Goal: Task Accomplishment & Management: Manage account settings

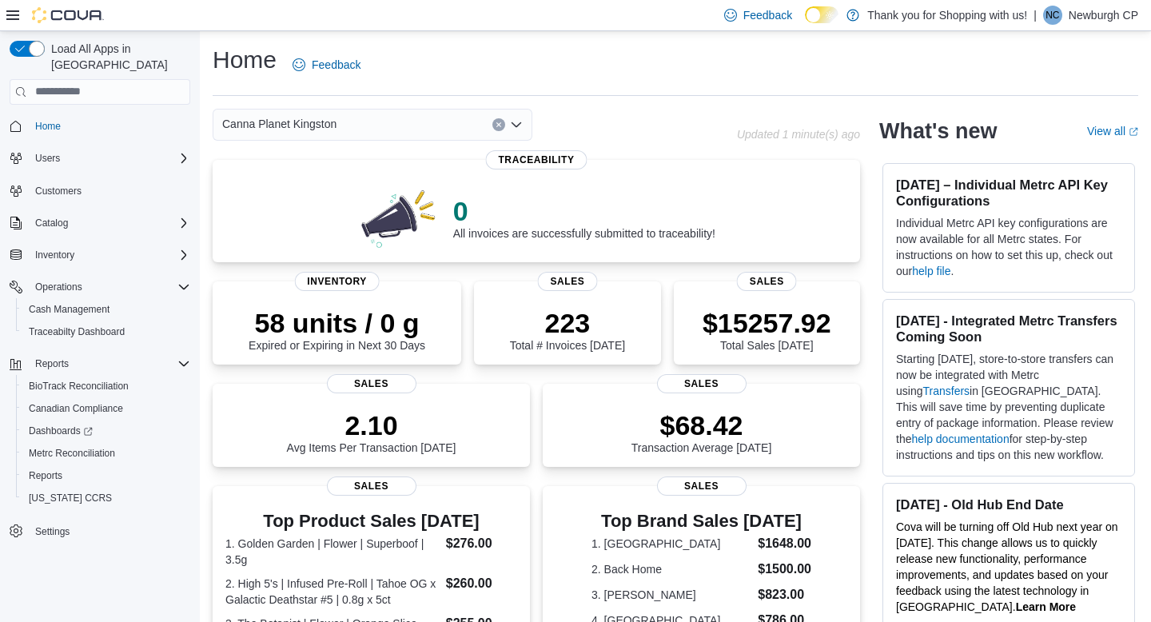
click at [371, 133] on div "Canna Planet Kingston" at bounding box center [373, 125] width 320 height 32
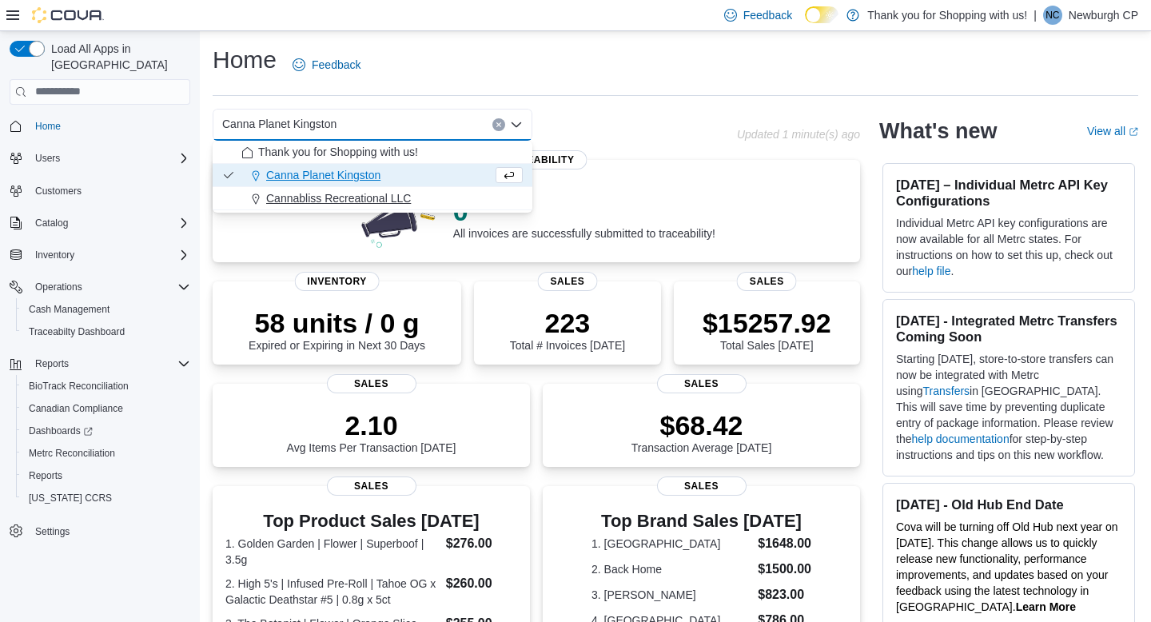
click at [377, 193] on span "Cannabliss Recreational LLC" at bounding box center [338, 198] width 145 height 16
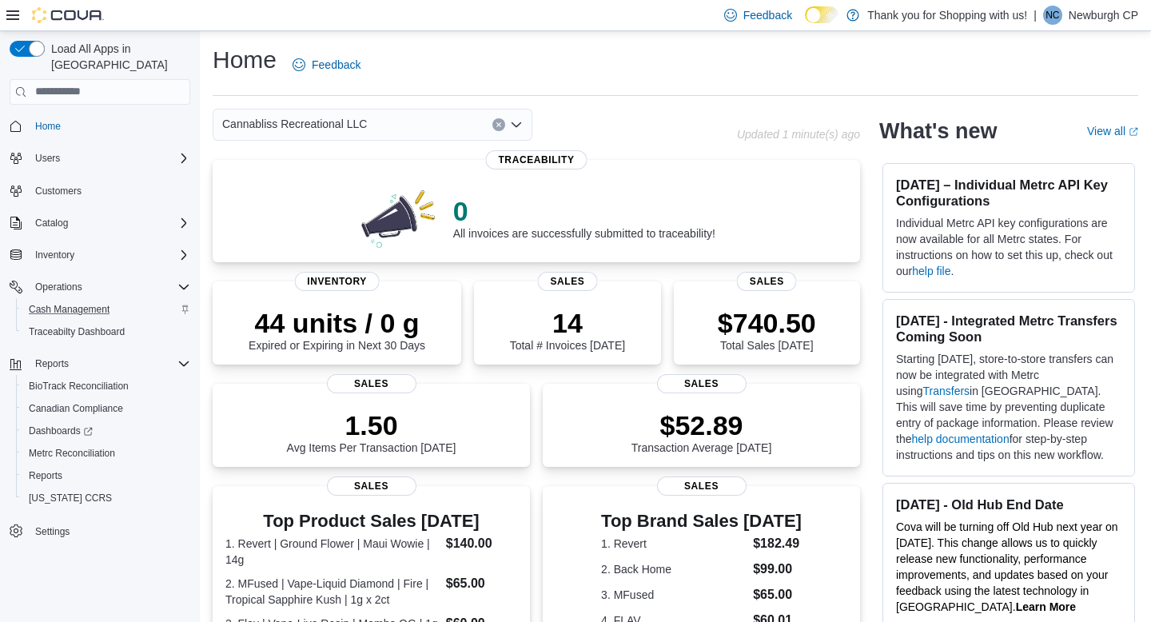
click at [156, 300] on div "Cash Management" at bounding box center [106, 309] width 168 height 19
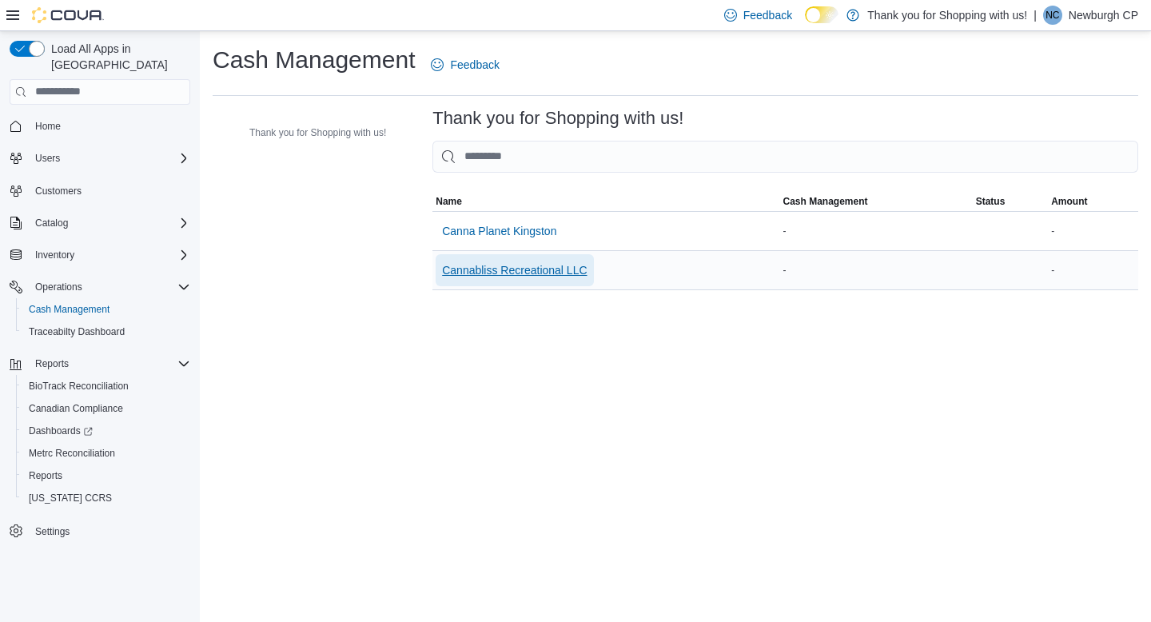
click at [497, 267] on span "Cannabliss Recreational LLC" at bounding box center [514, 270] width 145 height 16
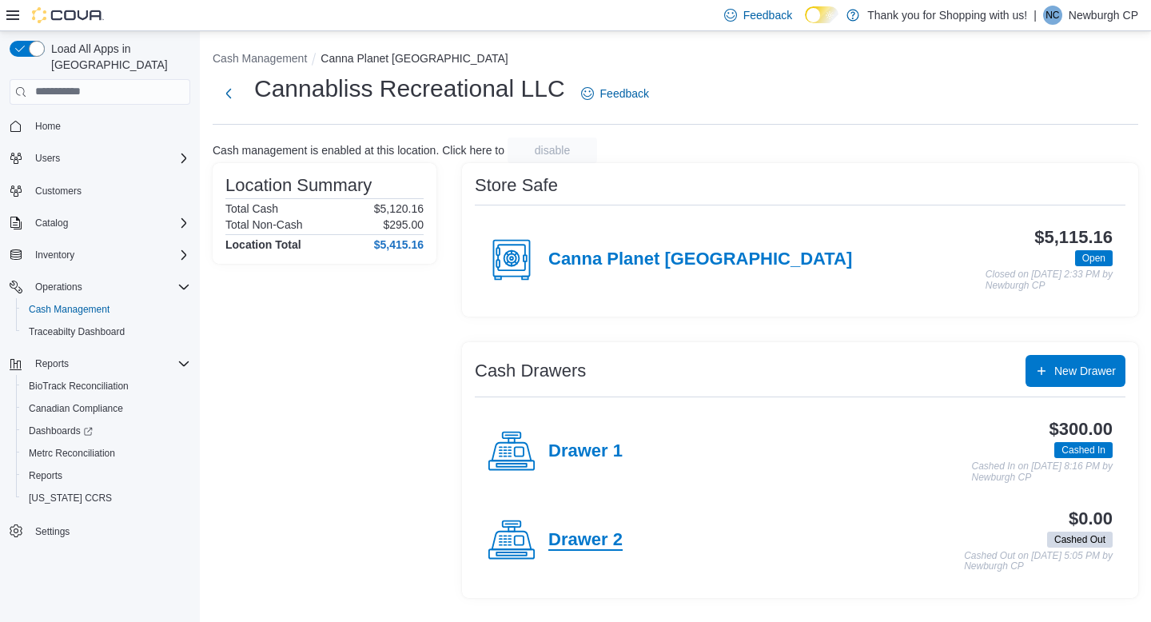
click at [603, 539] on h4 "Drawer 2" at bounding box center [585, 540] width 74 height 21
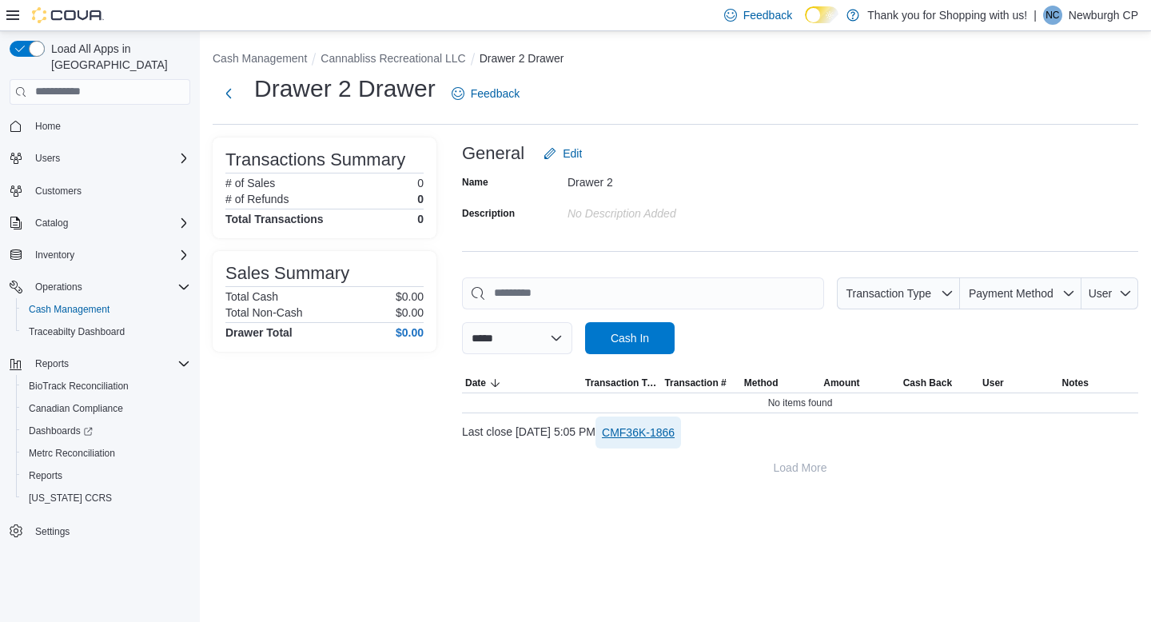
click at [667, 436] on span "CMF36K-1866" at bounding box center [638, 432] width 73 height 16
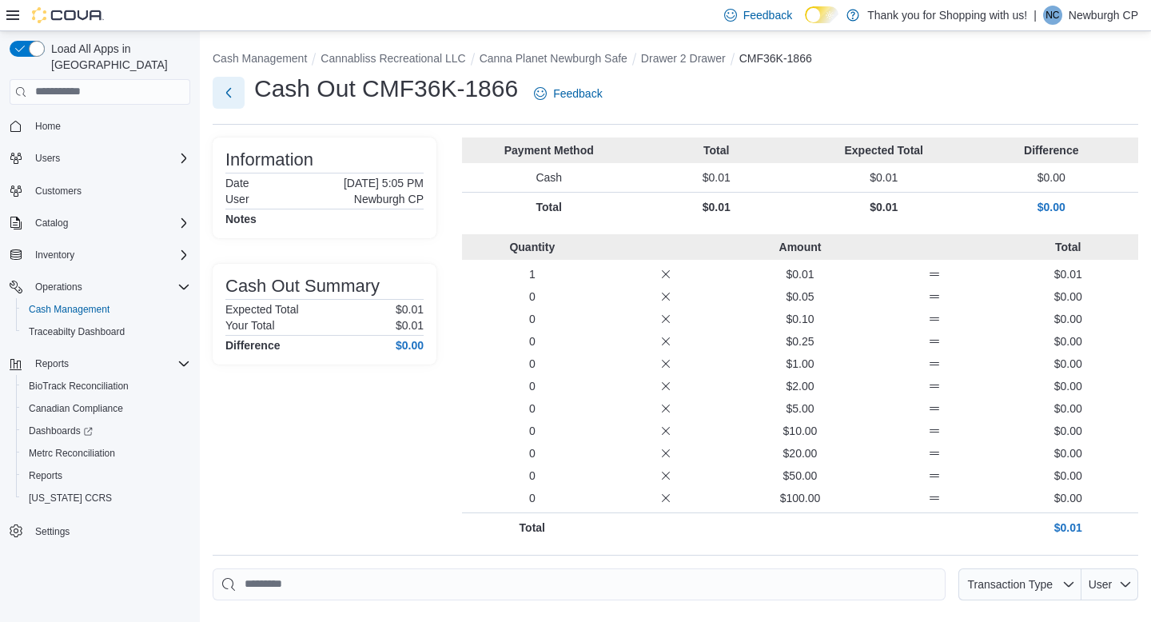
click at [232, 90] on button "Next" at bounding box center [229, 93] width 32 height 32
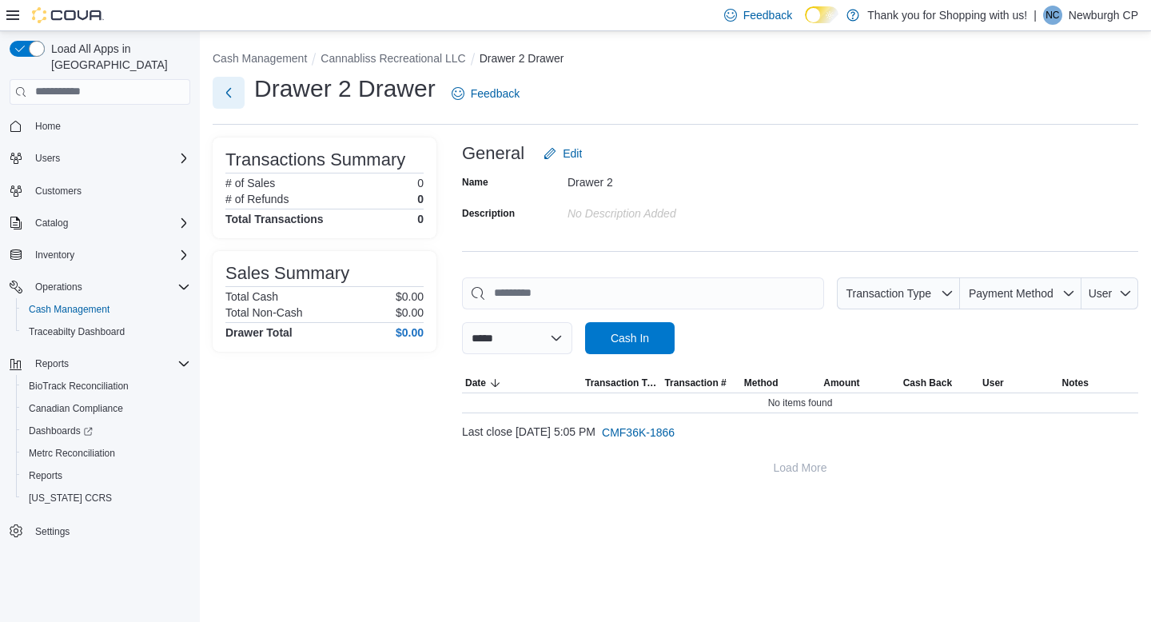
click at [227, 90] on button "Next" at bounding box center [229, 93] width 32 height 32
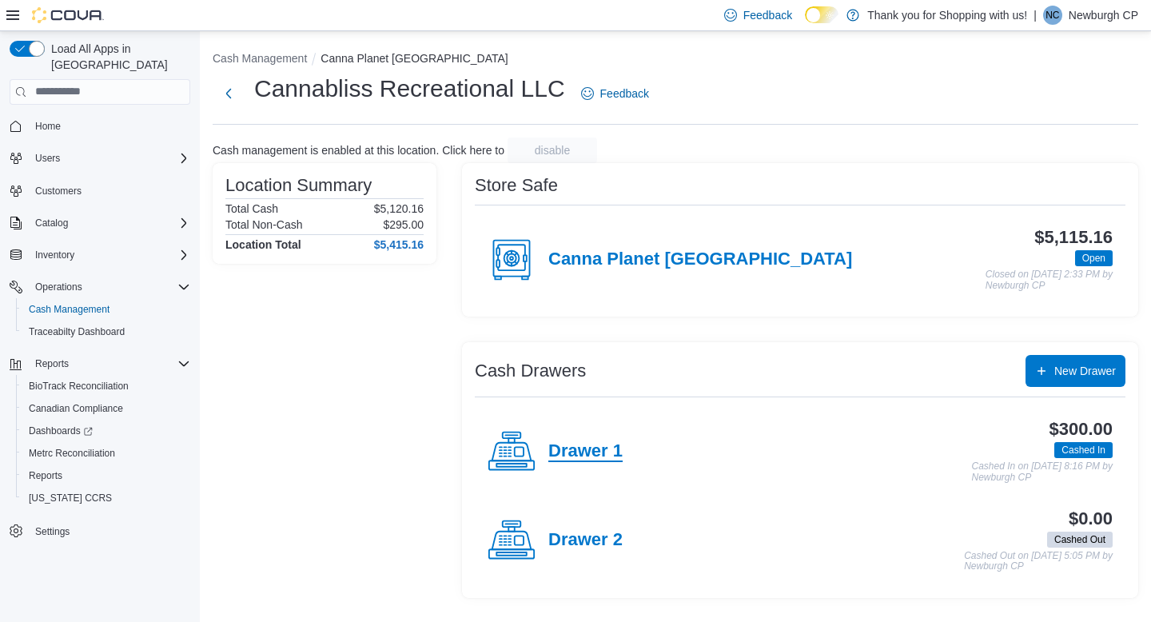
click at [610, 446] on h4 "Drawer 1" at bounding box center [585, 451] width 74 height 21
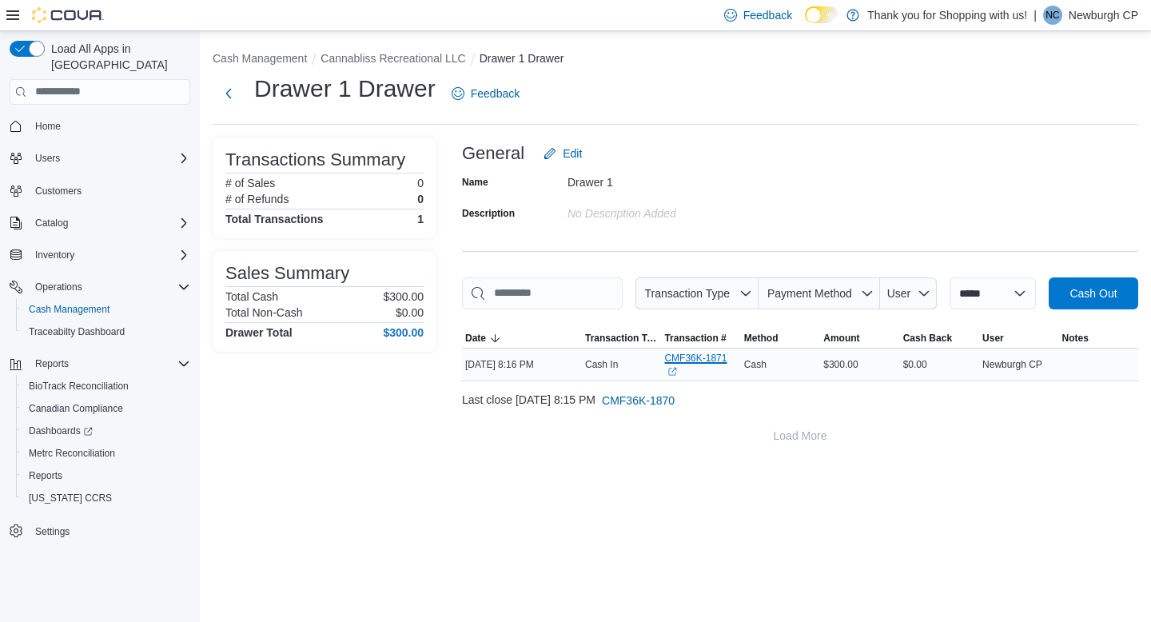
click at [667, 376] on icon "External link" at bounding box center [672, 372] width 10 height 10
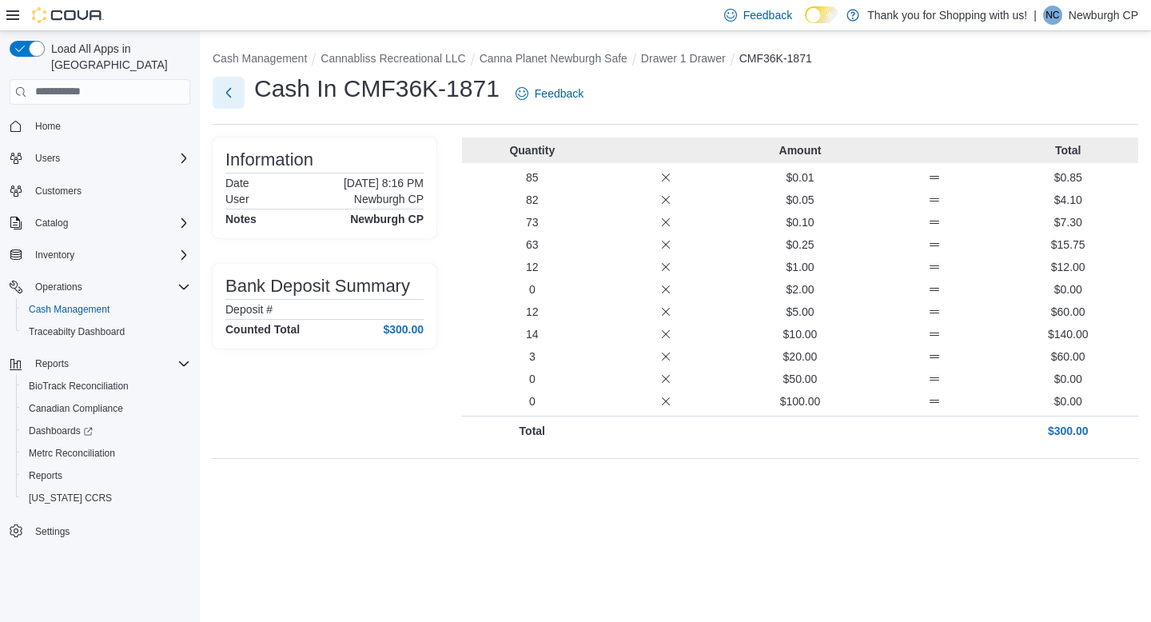
click at [233, 101] on button "Next" at bounding box center [229, 93] width 32 height 32
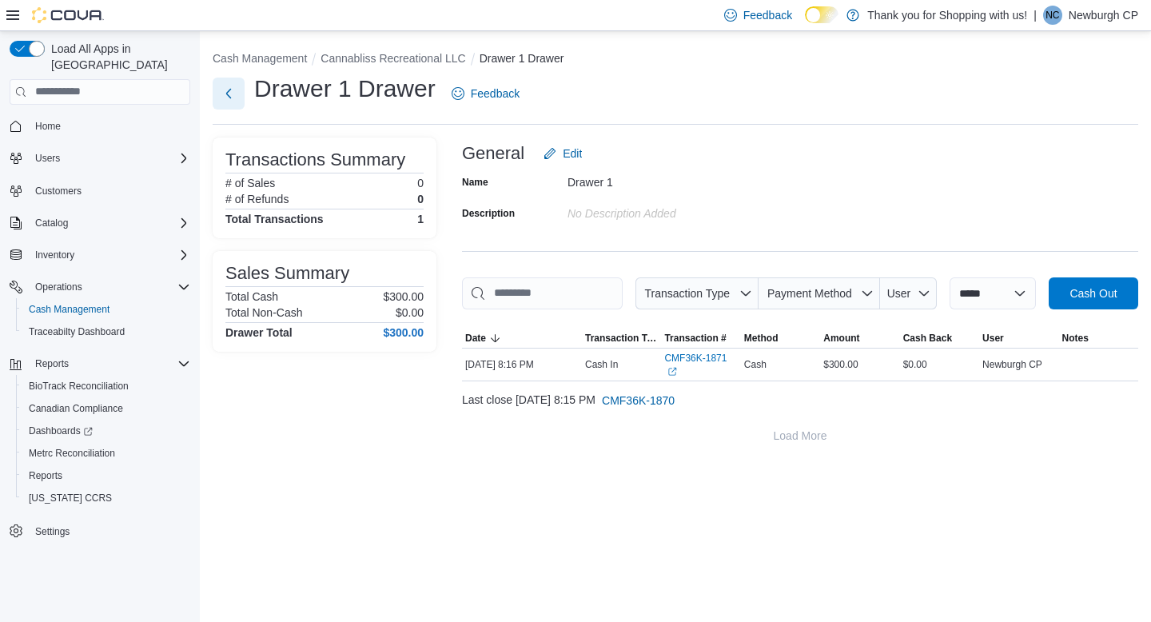
click at [233, 101] on button "Next" at bounding box center [229, 94] width 32 height 32
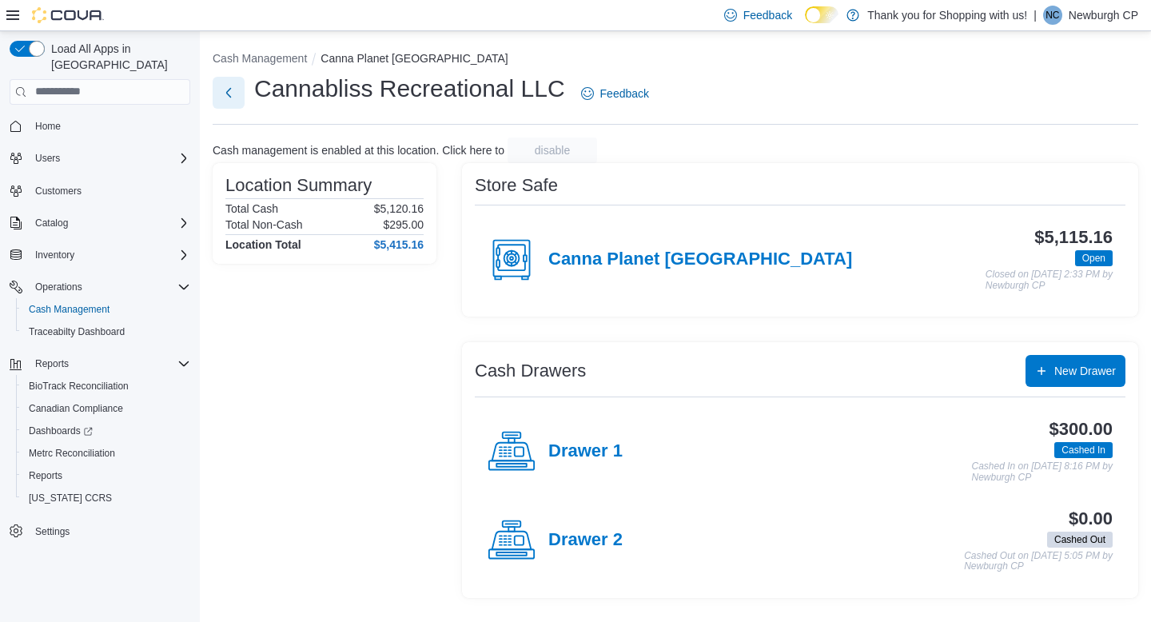
click at [230, 86] on button "Next" at bounding box center [229, 93] width 32 height 32
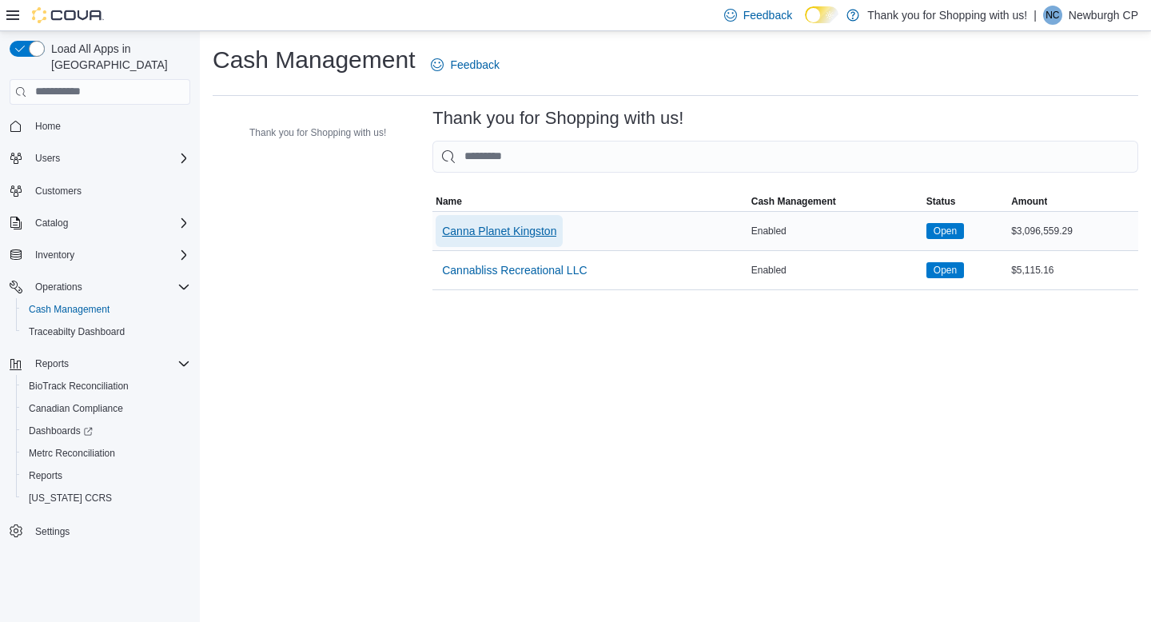
click at [550, 237] on span "Canna Planet Kingston" at bounding box center [499, 231] width 114 height 16
